Goal: Task Accomplishment & Management: Manage account settings

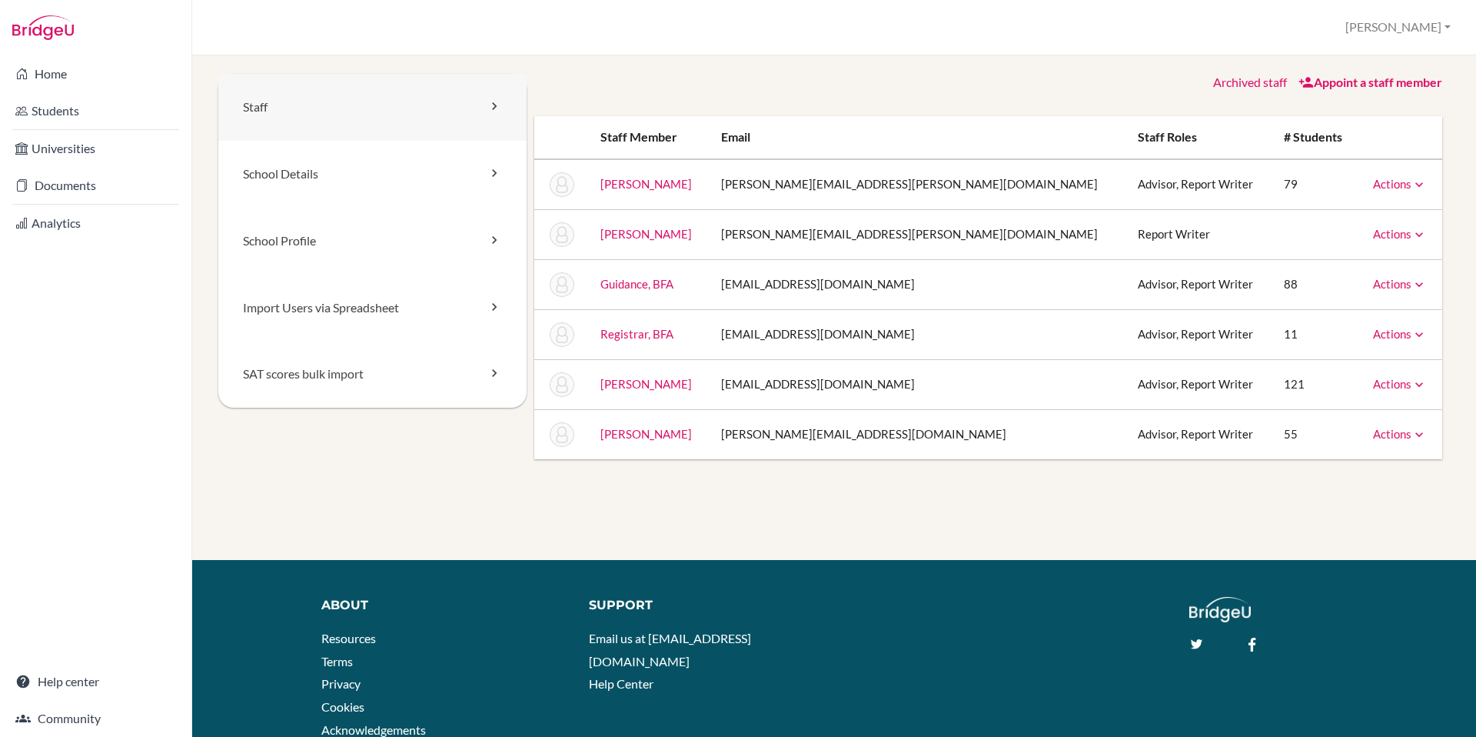
click at [311, 108] on link "Staff" at bounding box center [372, 107] width 308 height 67
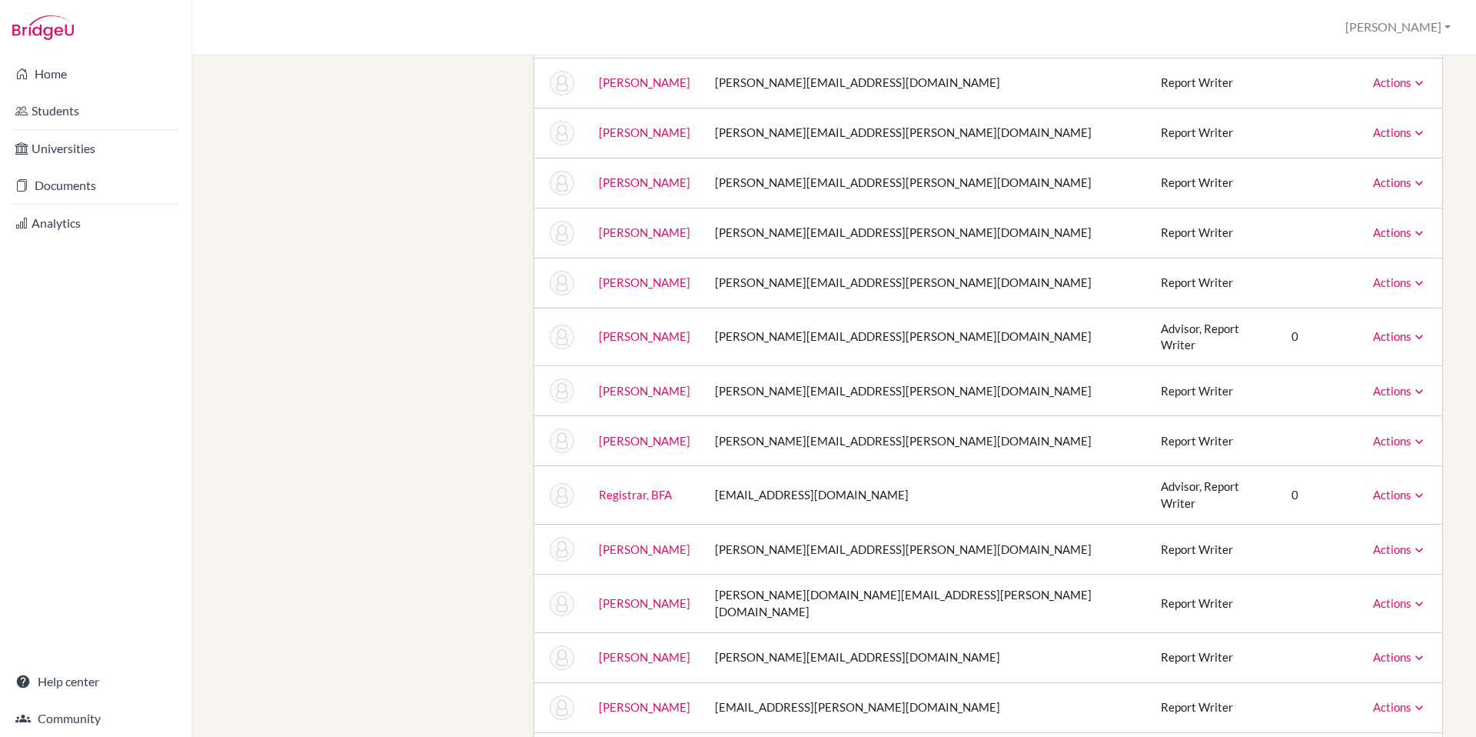
scroll to position [1983, 0]
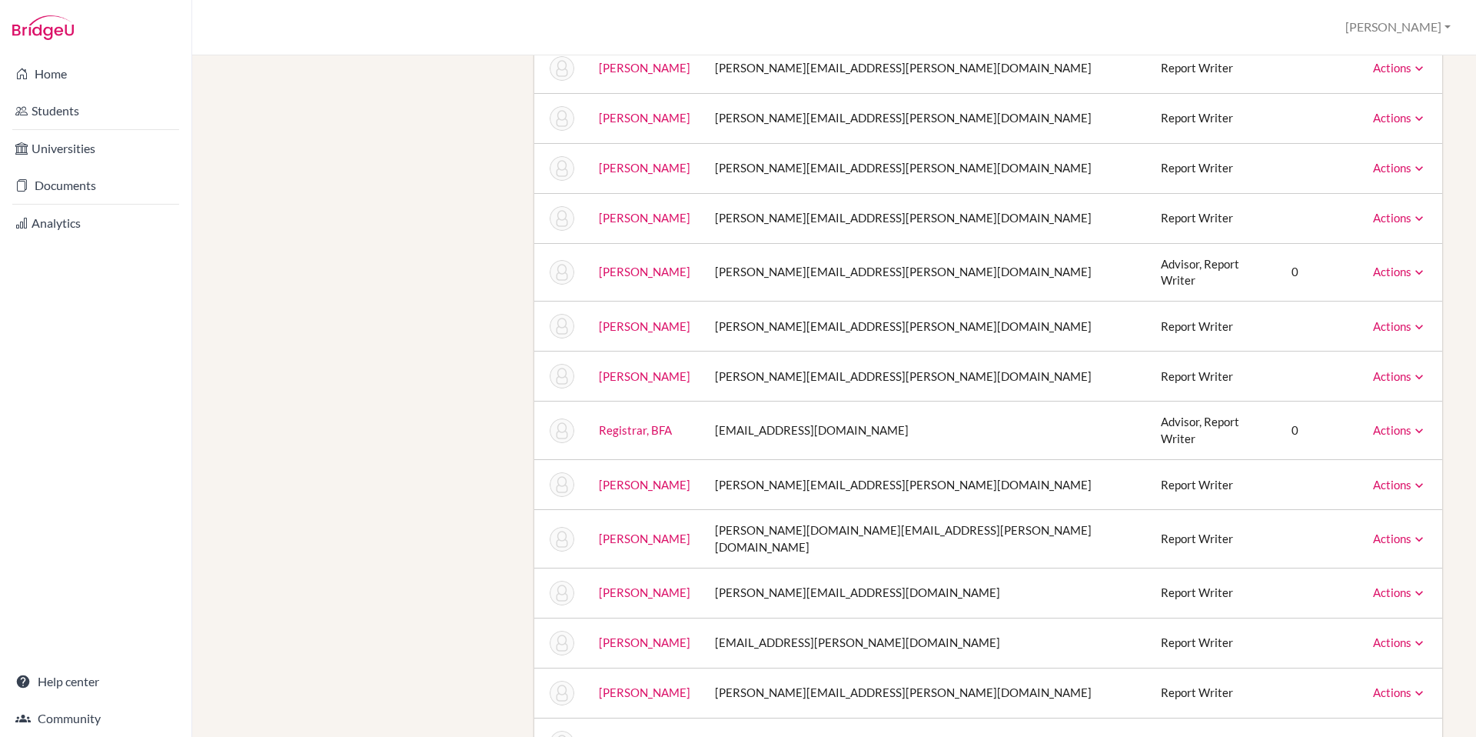
click at [1397, 531] on link "Actions" at bounding box center [1400, 538] width 54 height 14
click at [1365, 553] on link "Unarchive" at bounding box center [1365, 564] width 121 height 22
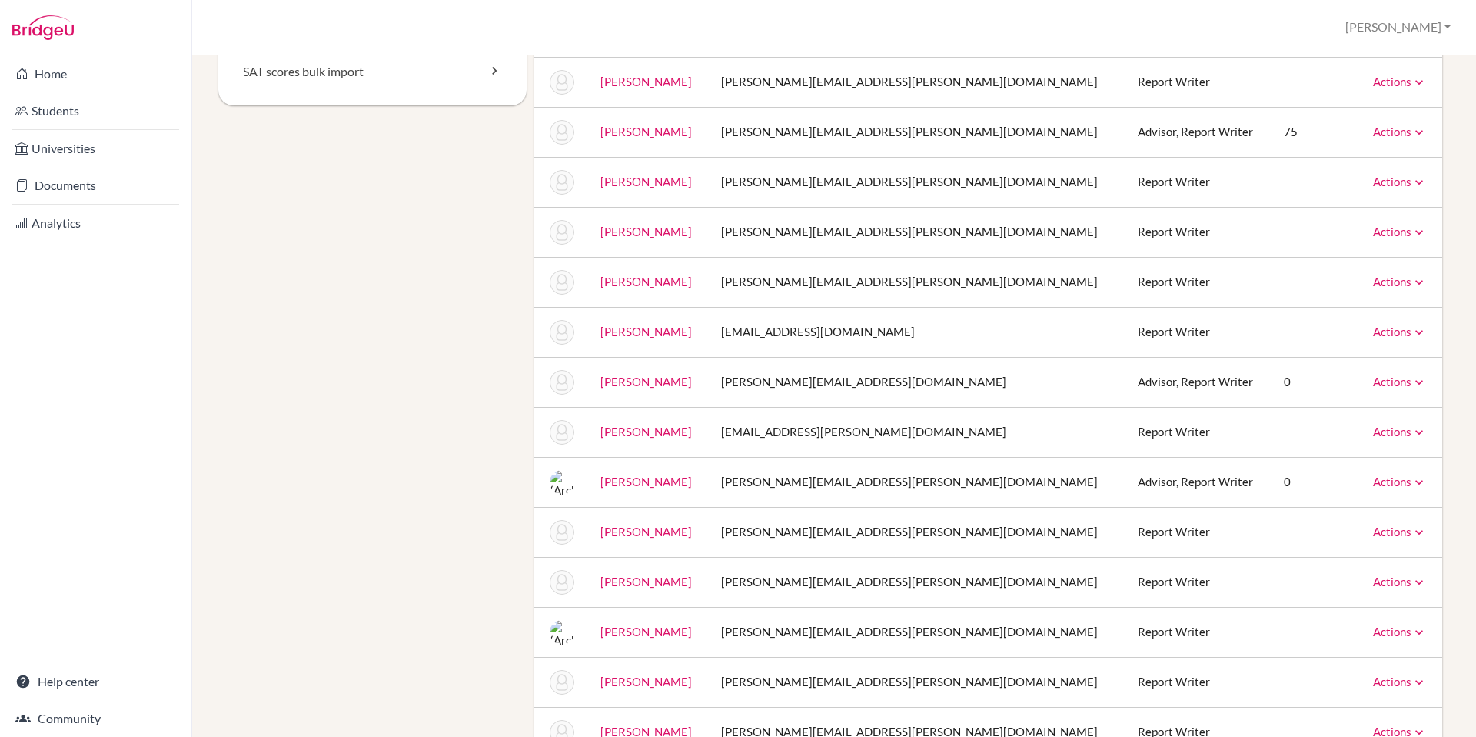
scroll to position [0, 0]
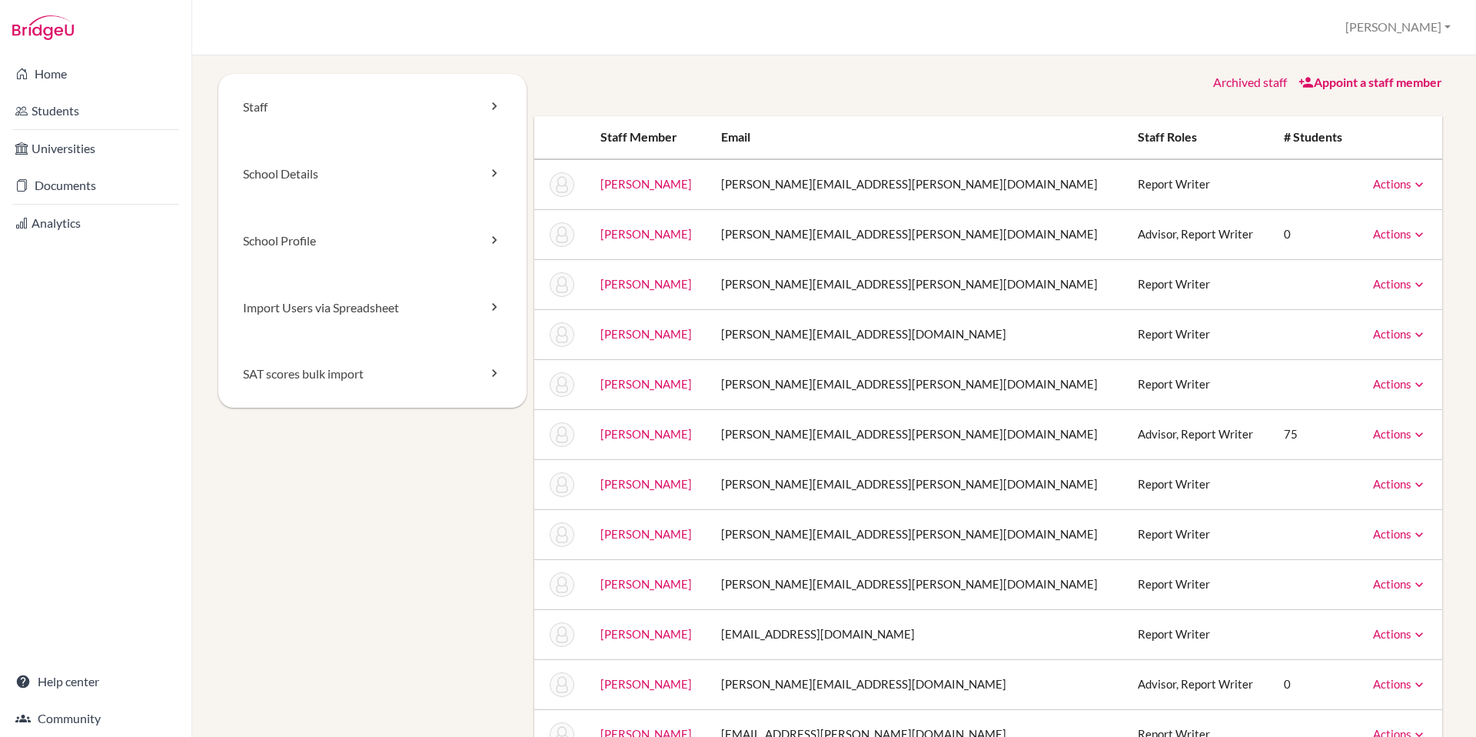
click at [58, 35] on img at bounding box center [43, 27] width 62 height 25
click at [36, 33] on img at bounding box center [43, 27] width 62 height 25
click at [48, 77] on link "Home" at bounding box center [95, 73] width 185 height 31
